Goal: Information Seeking & Learning: Learn about a topic

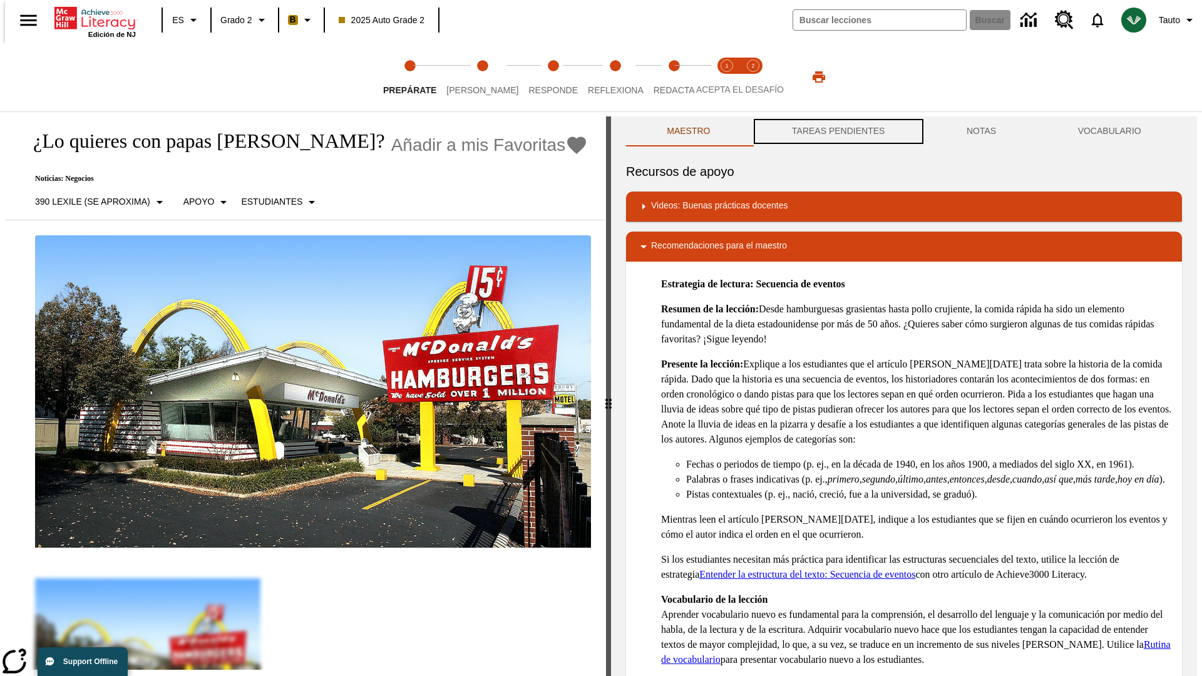
click at [837, 131] on button "TAREAS PENDIENTES" at bounding box center [838, 131] width 175 height 30
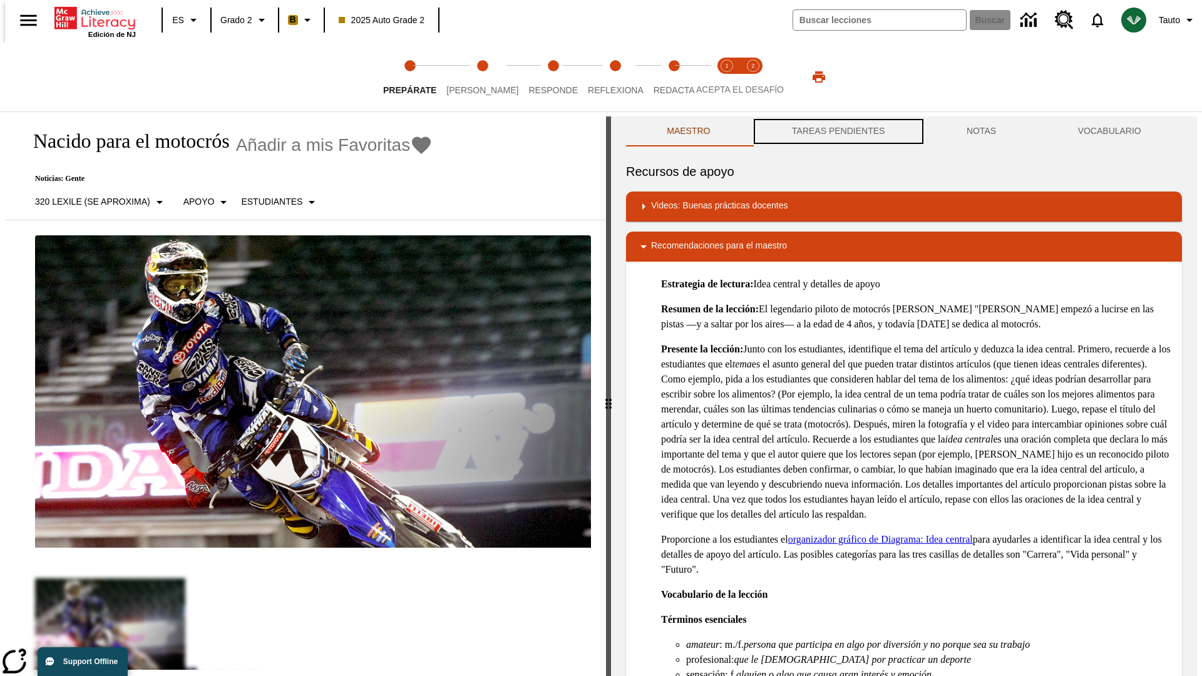
click at [837, 131] on button "TAREAS PENDIENTES" at bounding box center [838, 131] width 175 height 30
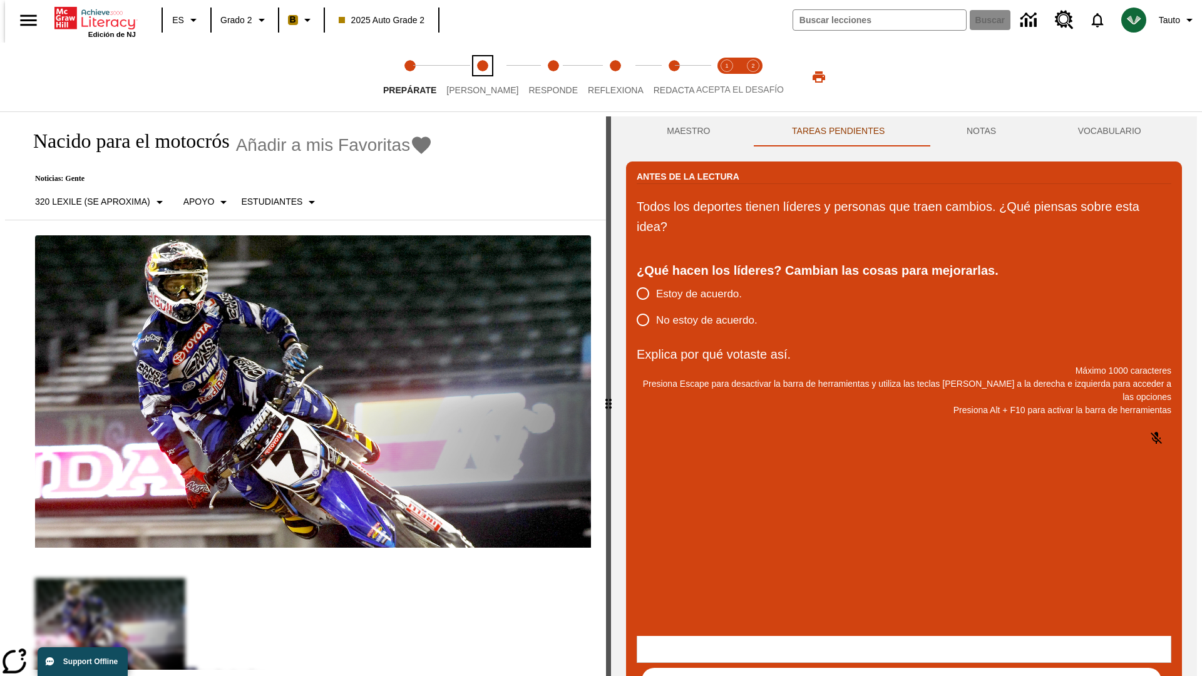
click at [472, 77] on span "[PERSON_NAME]" at bounding box center [482, 85] width 72 height 23
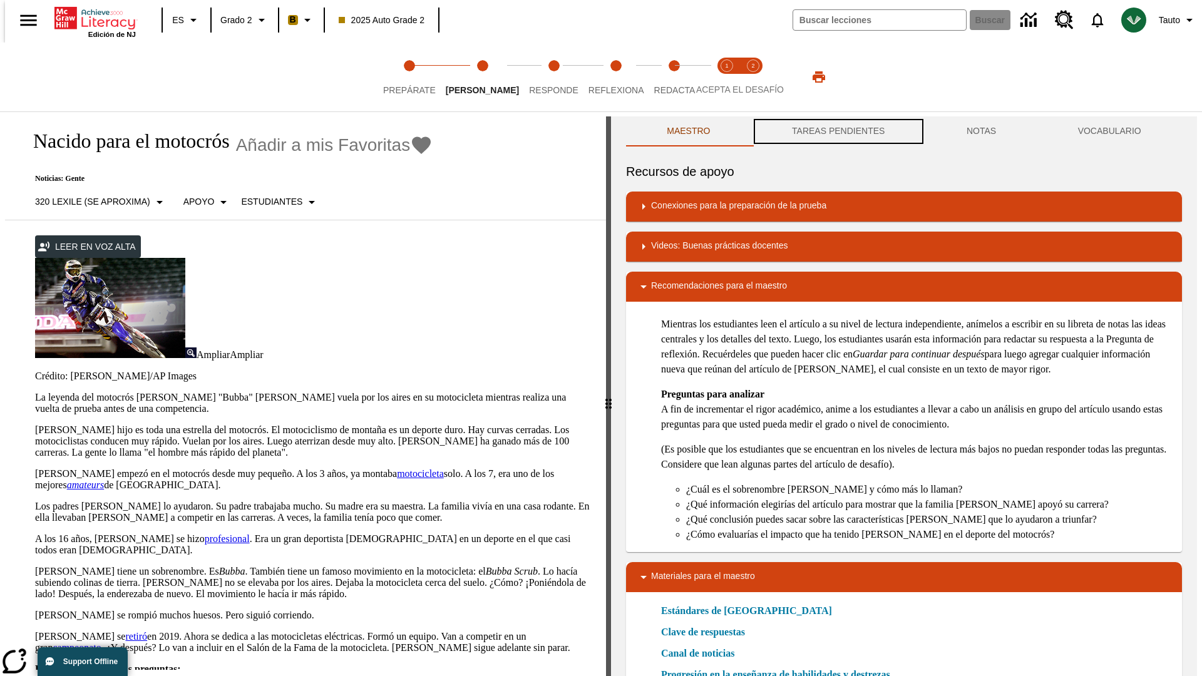
scroll to position [1, 0]
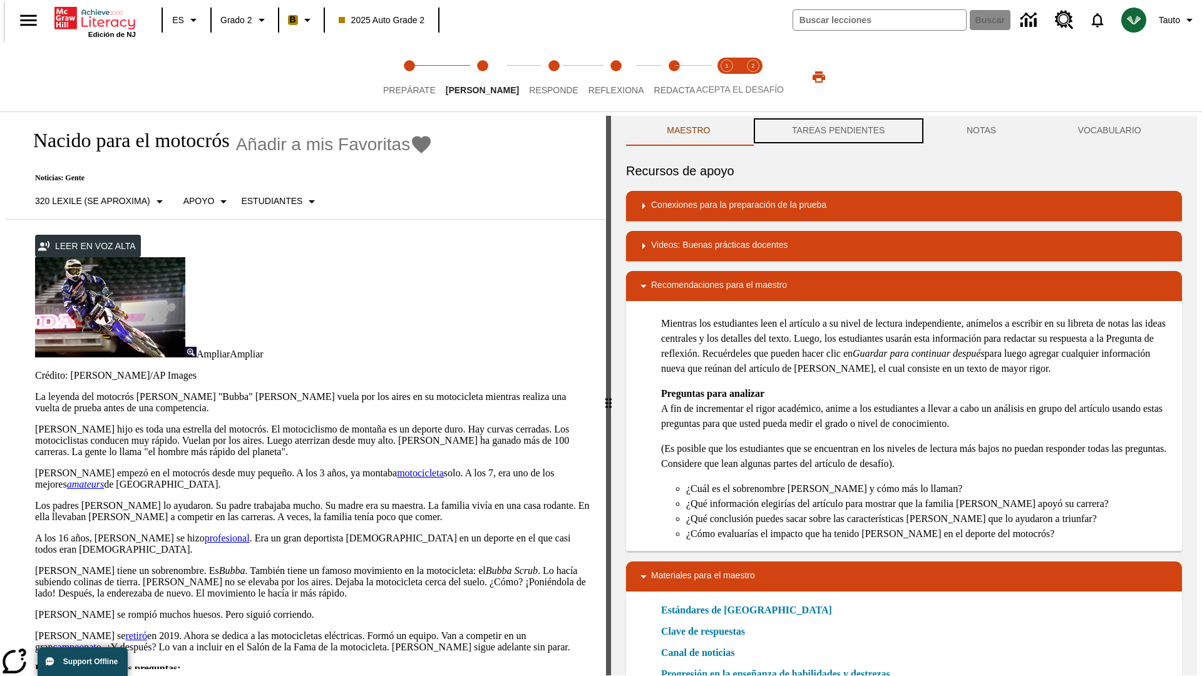
click at [837, 131] on button "TAREAS PENDIENTES" at bounding box center [838, 131] width 175 height 30
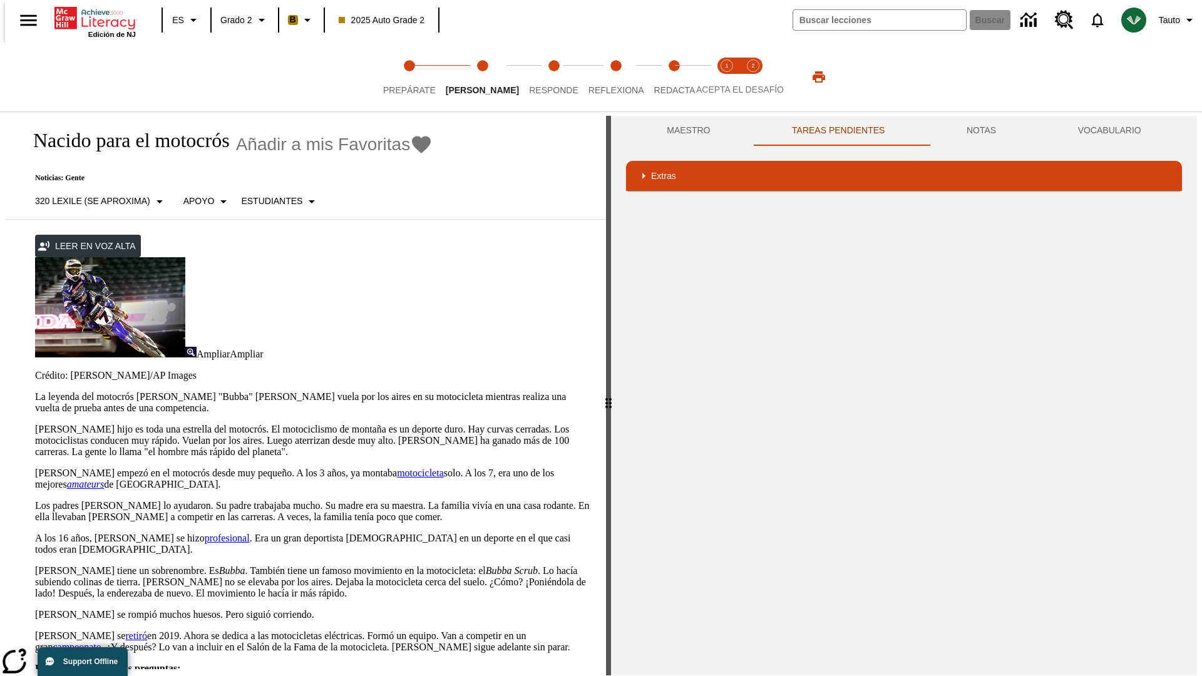
click at [35, 424] on p "[PERSON_NAME] hijo es toda una estrella del motocrós. El motociclismo de montañ…" at bounding box center [313, 441] width 556 height 34
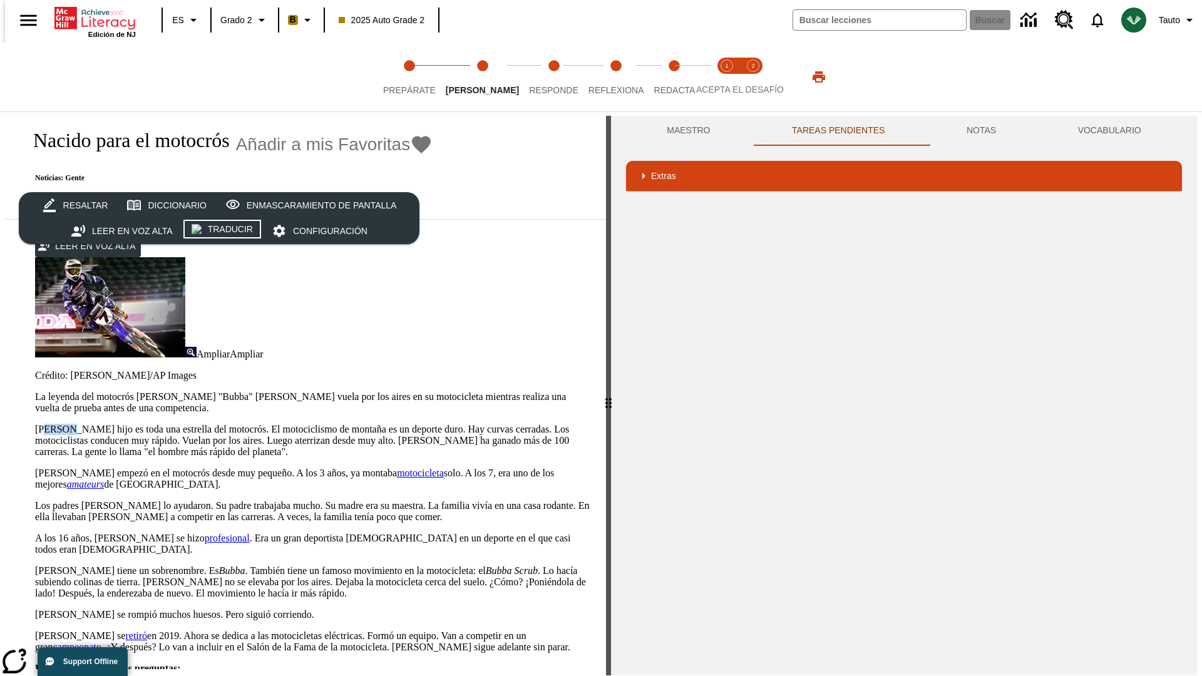
click at [223, 231] on div "Traducir" at bounding box center [230, 230] width 45 height 16
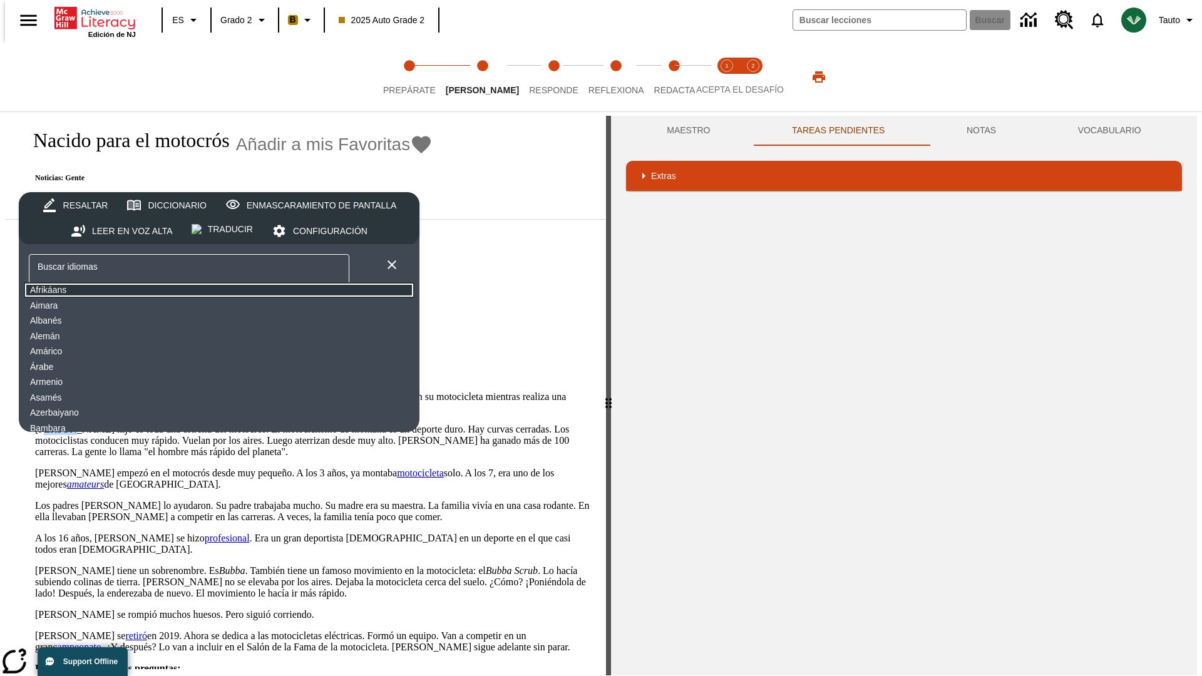
click at [122, 290] on button "Afrikáans" at bounding box center [219, 290] width 391 height 16
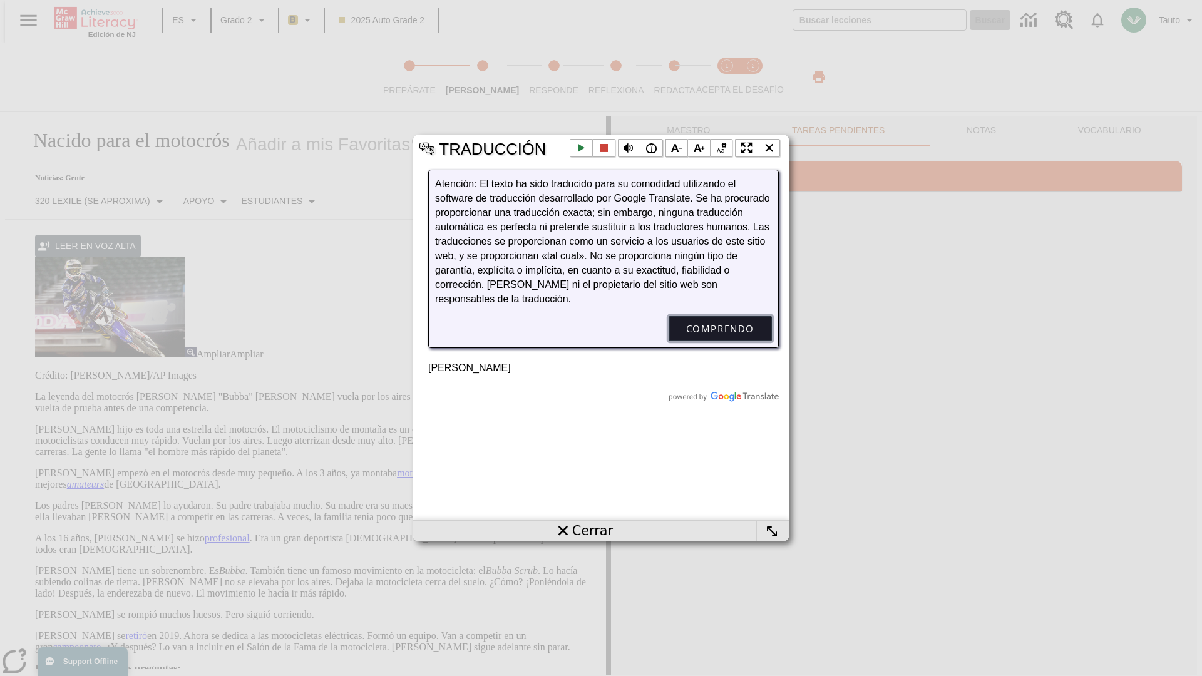
click at [720, 341] on button "Comprendo" at bounding box center [719, 328] width 103 height 25
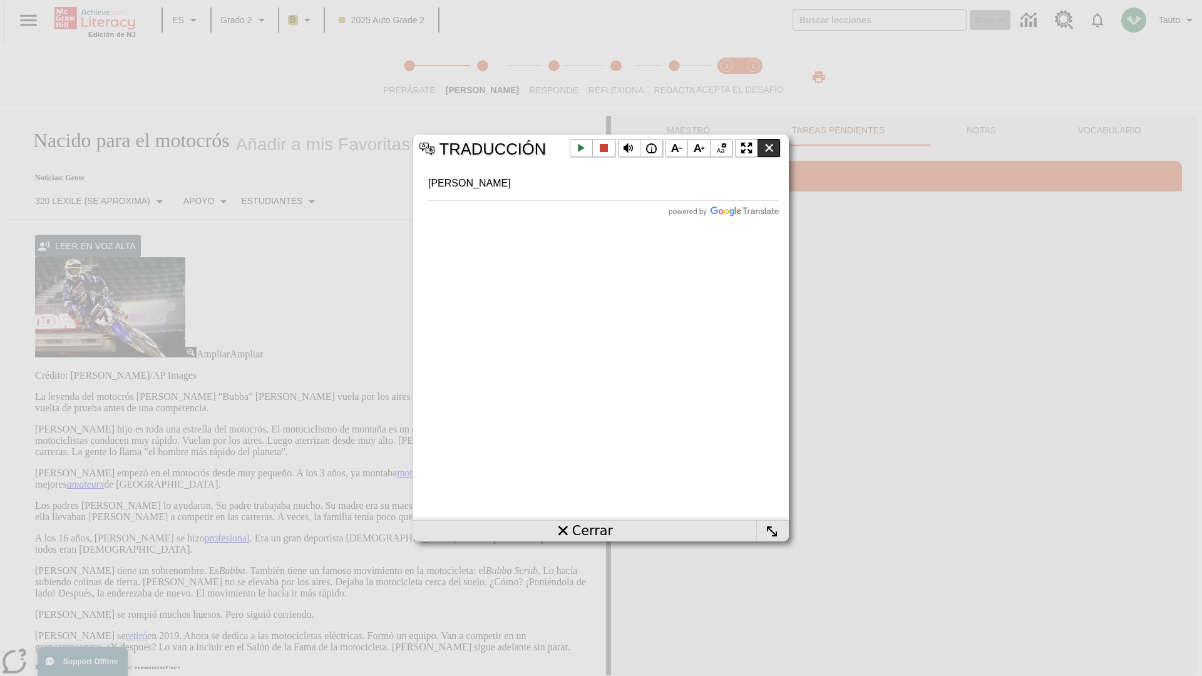
click at [769, 148] on li "Cerrar la ventana emergente" at bounding box center [768, 148] width 23 height 19
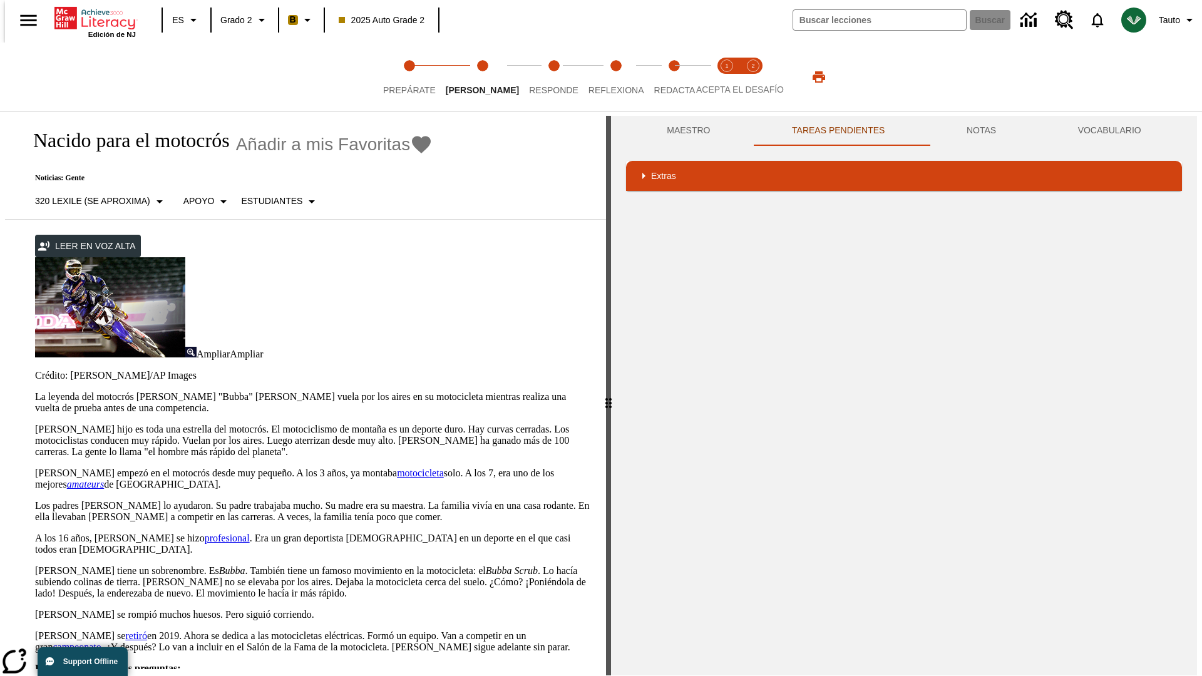
click at [35, 424] on p "[PERSON_NAME] hijo es toda una estrella del motocrós. El motociclismo de montañ…" at bounding box center [313, 441] width 556 height 34
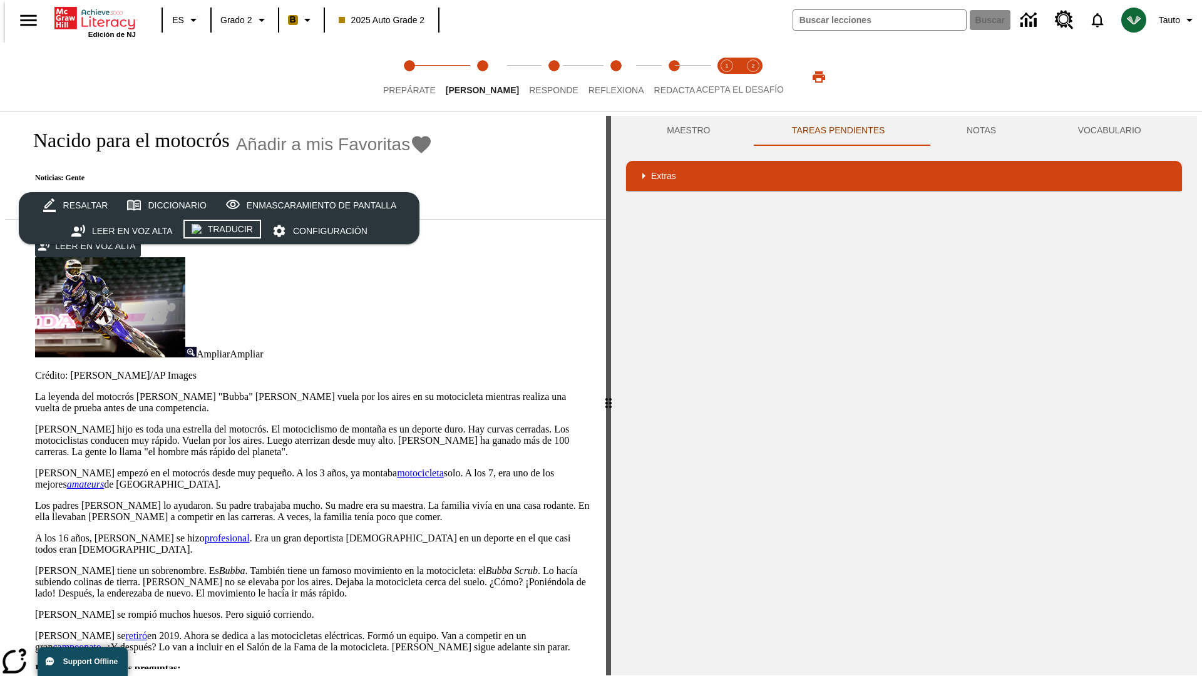
click at [223, 231] on div "Traducir" at bounding box center [230, 230] width 45 height 16
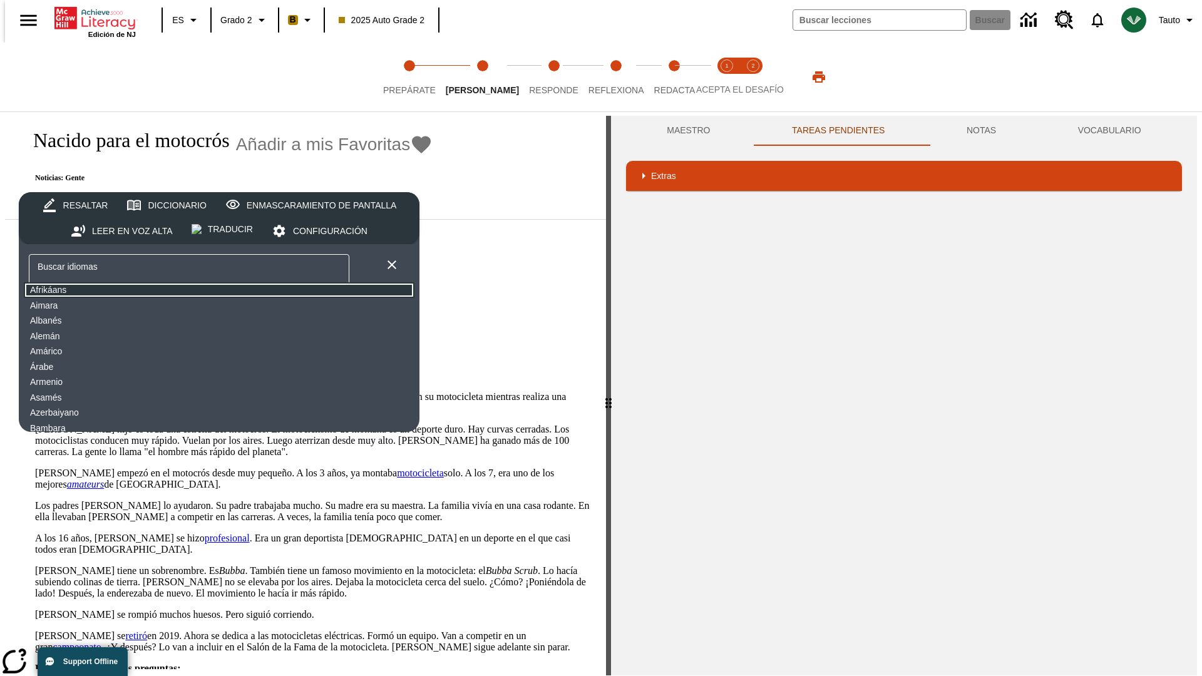
click at [122, 290] on button "Afrikáans" at bounding box center [219, 290] width 391 height 16
